Goal: Task Accomplishment & Management: Use online tool/utility

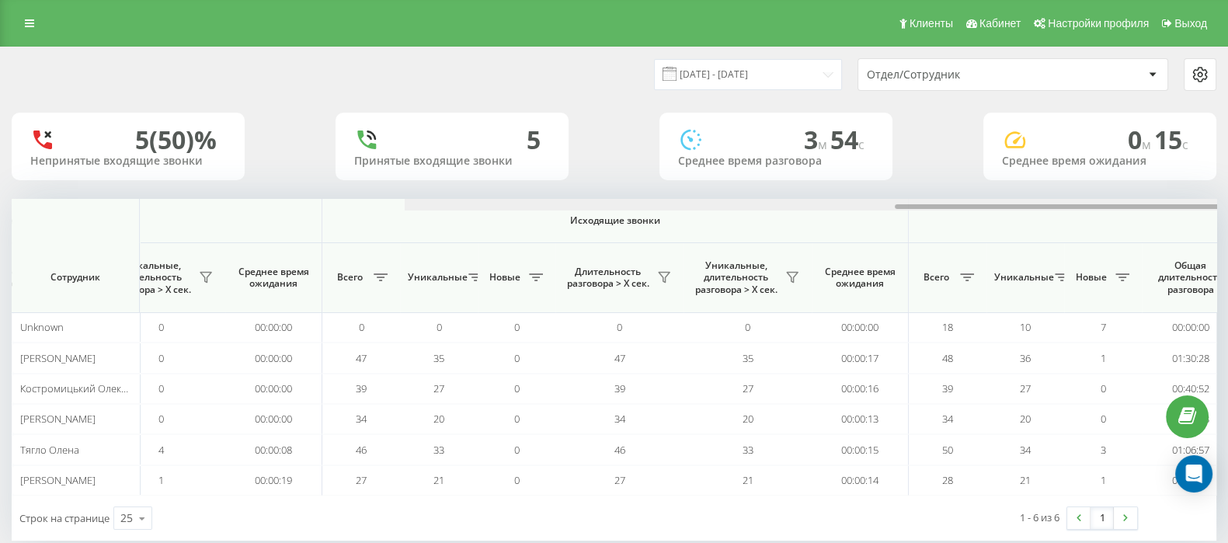
scroll to position [0, 963]
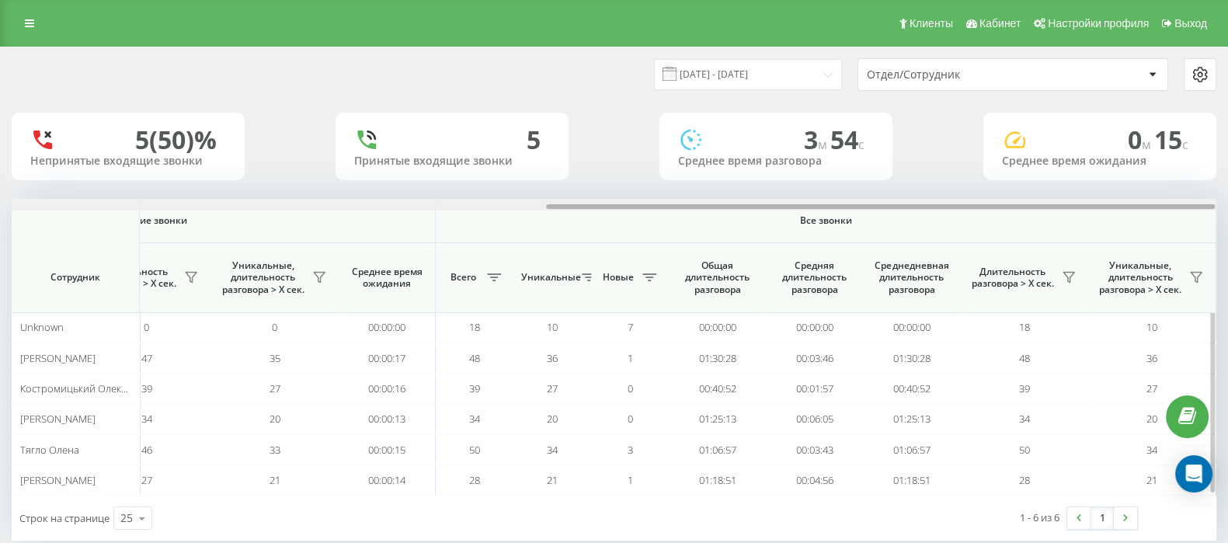
drag, startPoint x: 653, startPoint y: 207, endPoint x: 1135, endPoint y: 252, distance: 484.5
click at [1228, 207] on html "[DOMAIN_NAME] Проекты [DOMAIN_NAME] Дашборд Центр обращений Аналитика Ваши отче…" at bounding box center [614, 271] width 1228 height 543
click at [1075, 282] on icon at bounding box center [1069, 277] width 12 height 12
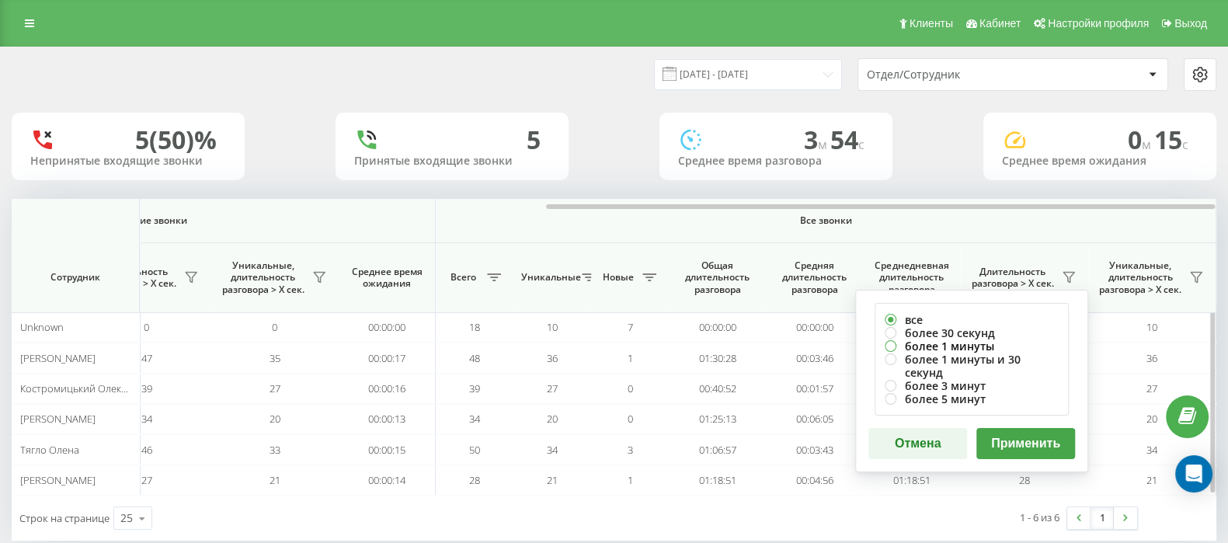
click at [890, 343] on label "более 1 минуты" at bounding box center [972, 346] width 174 height 13
radio input "true"
click at [1057, 429] on button "Применить" at bounding box center [1026, 443] width 99 height 31
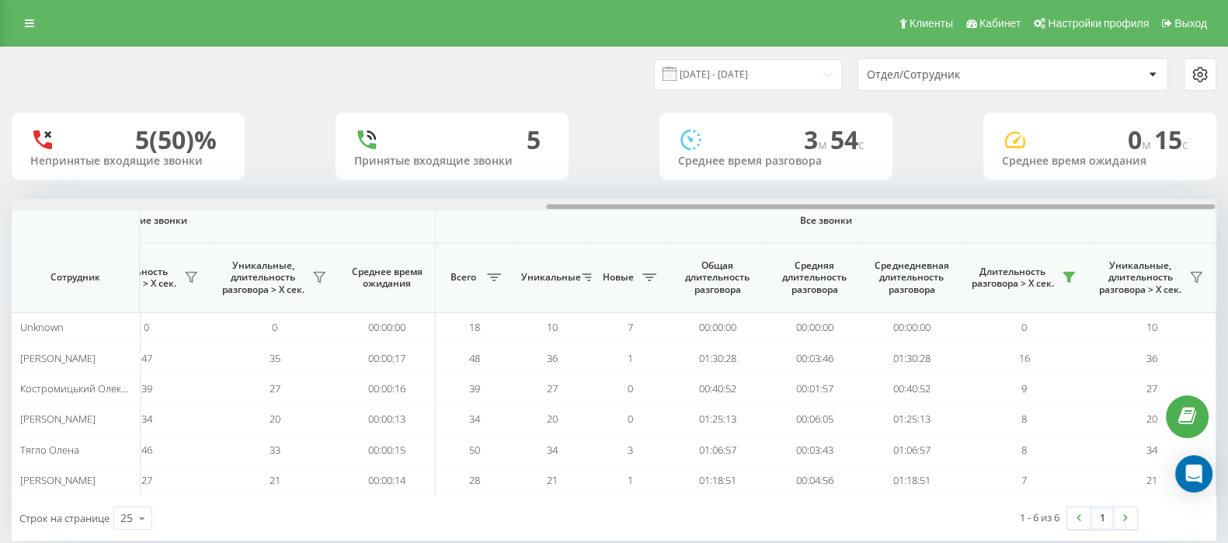
drag, startPoint x: 665, startPoint y: 205, endPoint x: 1242, endPoint y: 204, distance: 577.3
click at [1228, 204] on html "[DOMAIN_NAME] Проекты [DOMAIN_NAME] Дашборд Центр обращений Аналитика Ваши отче…" at bounding box center [614, 271] width 1228 height 543
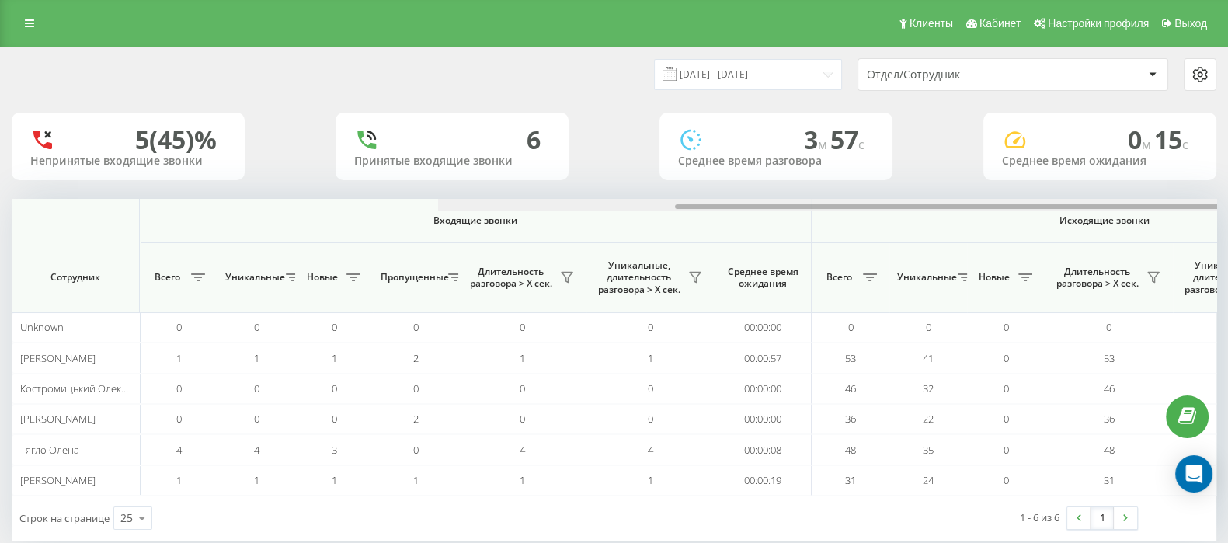
scroll to position [0, 963]
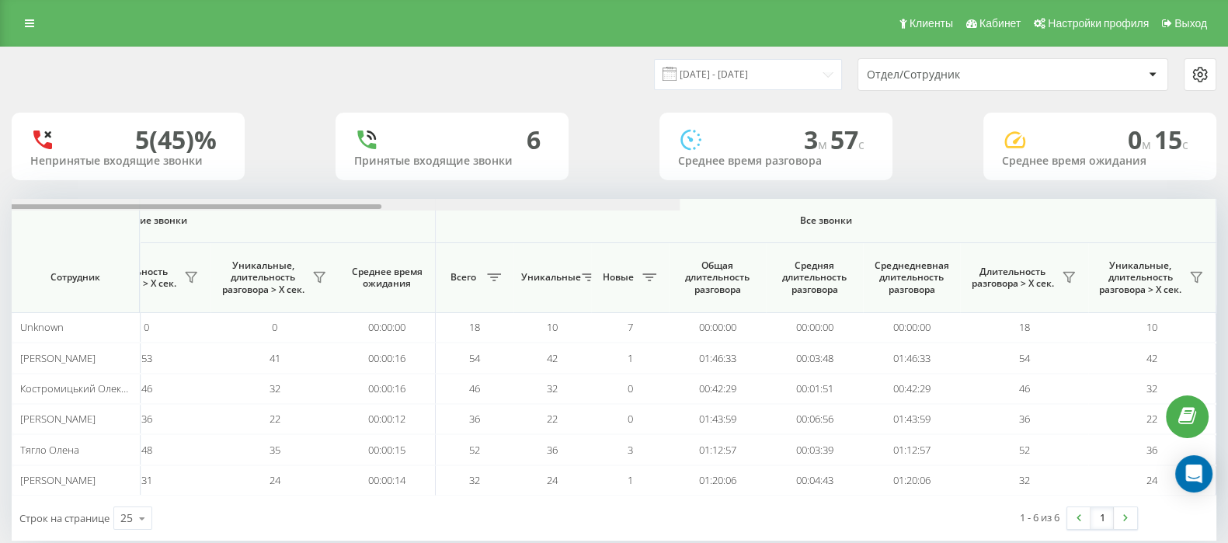
click at [1228, 248] on html "[DOMAIN_NAME] Проекты [DOMAIN_NAME] Дашборд Центр обращений Аналитика Ваши отче…" at bounding box center [614, 271] width 1228 height 543
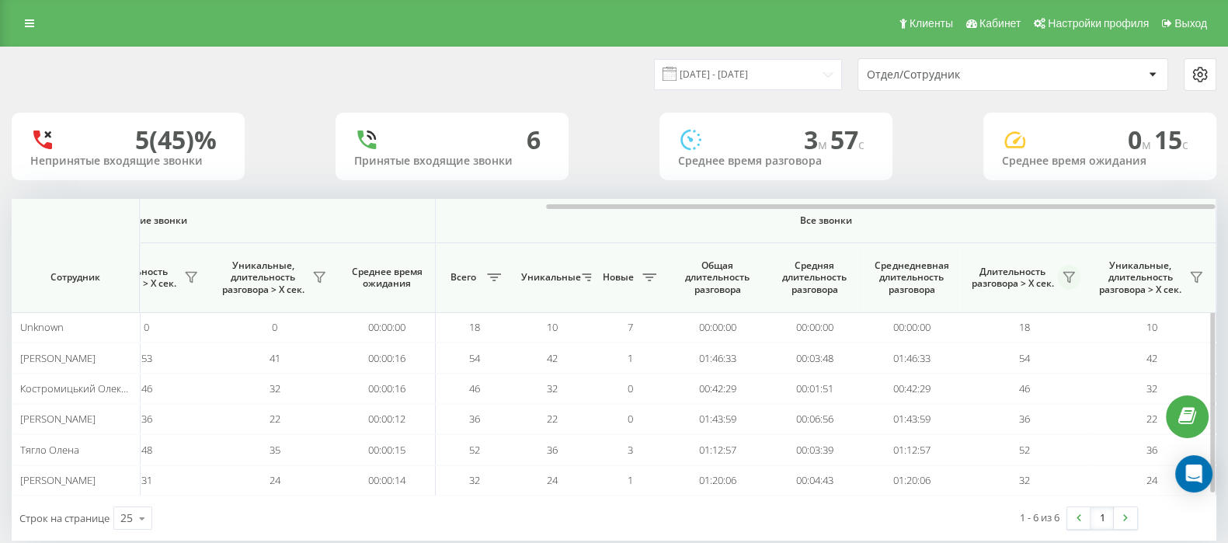
click at [1068, 277] on icon at bounding box center [1069, 278] width 11 height 10
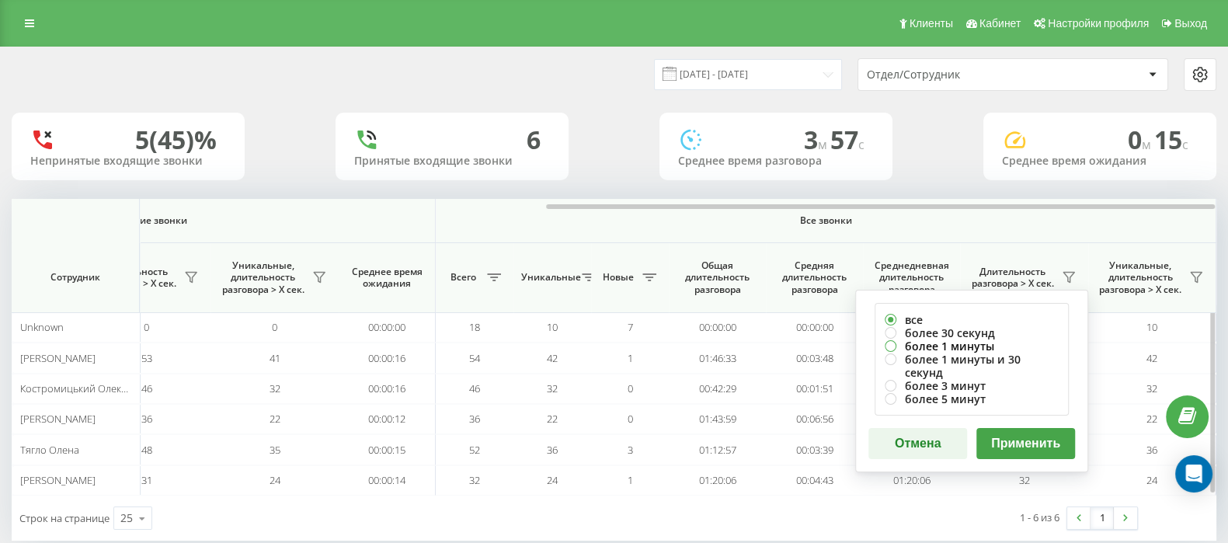
click at [891, 343] on label "более 1 минуты" at bounding box center [972, 346] width 174 height 13
radio input "true"
click at [1022, 428] on button "Применить" at bounding box center [1026, 443] width 99 height 31
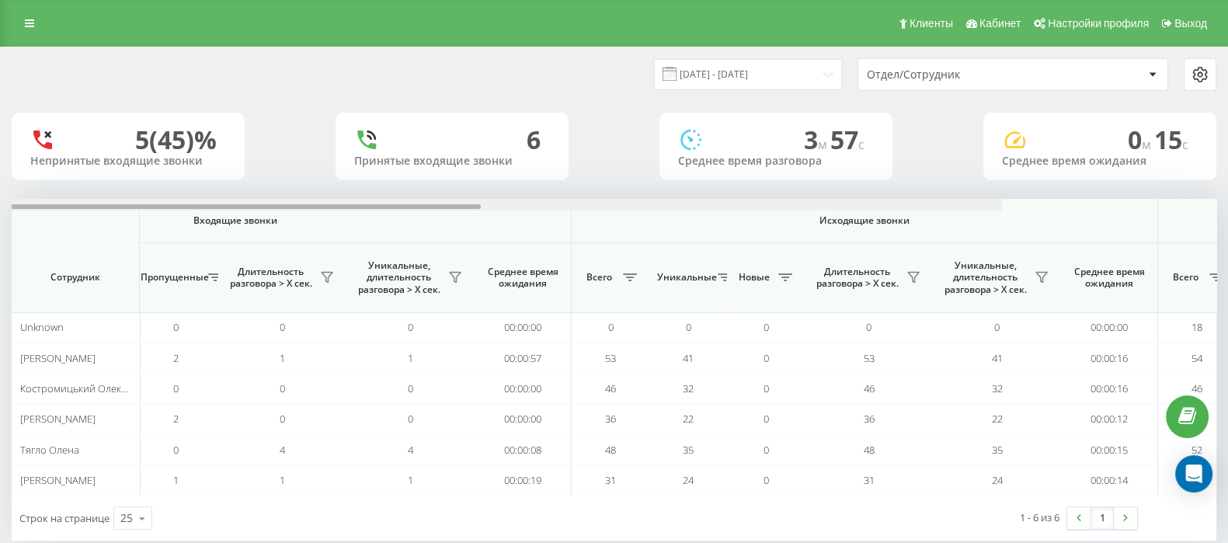
scroll to position [0, 963]
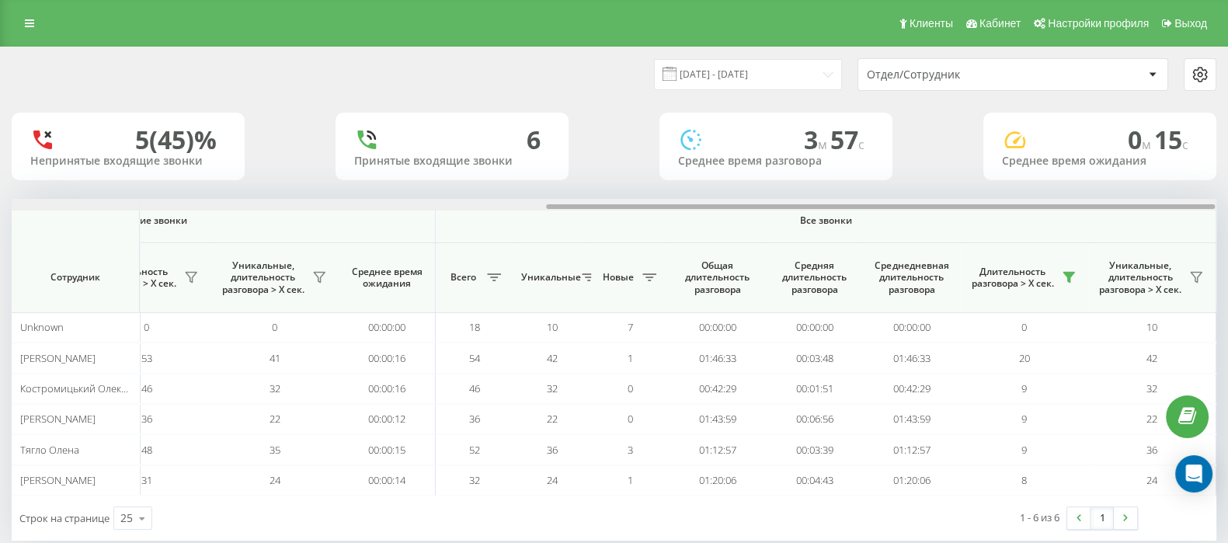
drag, startPoint x: 676, startPoint y: 204, endPoint x: 1242, endPoint y: 226, distance: 566.8
click at [1228, 226] on html "[DOMAIN_NAME] Проекты [DOMAIN_NAME] Дашборд Центр обращений Аналитика Ваши отче…" at bounding box center [614, 271] width 1228 height 543
